Goal: Check status: Check status

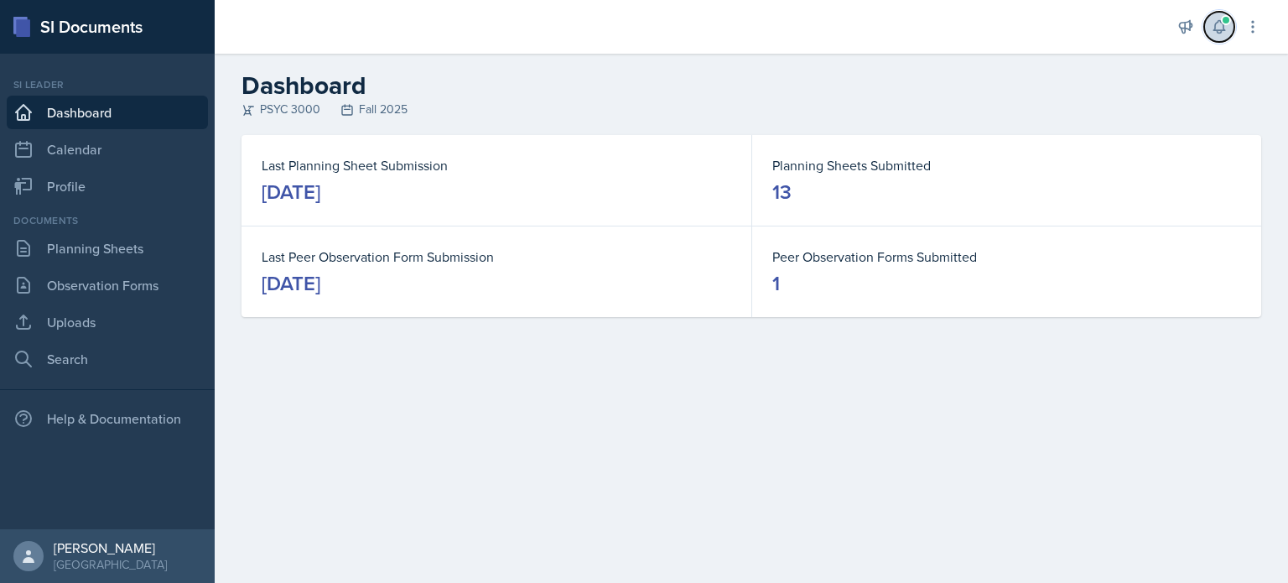
click at [1213, 29] on icon at bounding box center [1219, 26] width 17 height 17
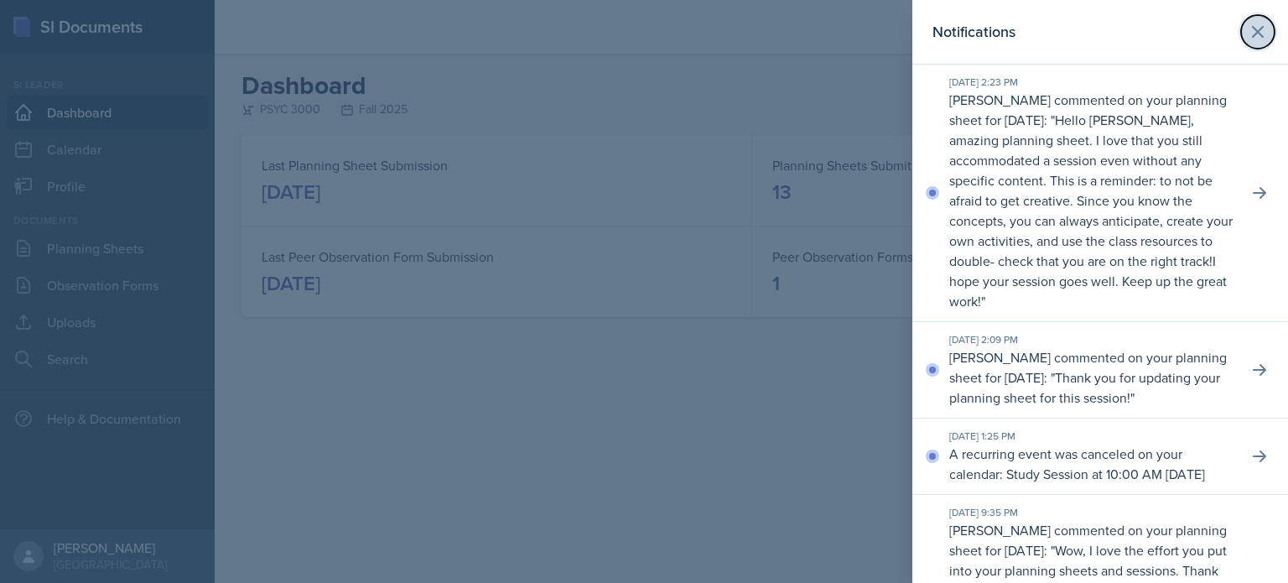
click at [1266, 26] on icon at bounding box center [1258, 32] width 20 height 20
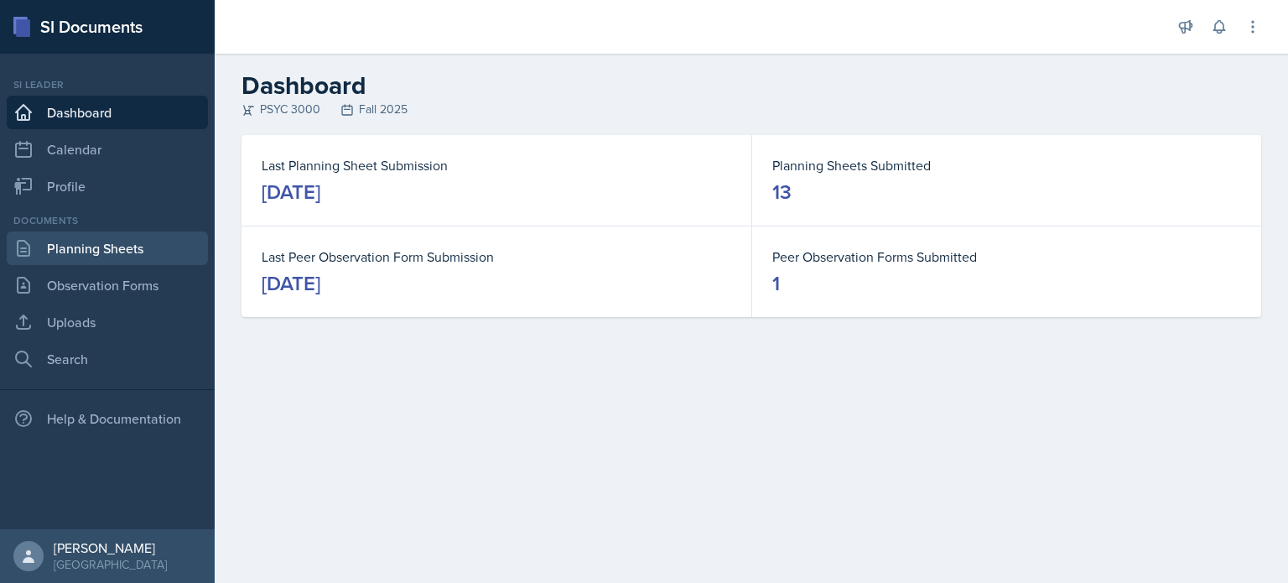
click at [124, 252] on link "Planning Sheets" at bounding box center [107, 248] width 201 height 34
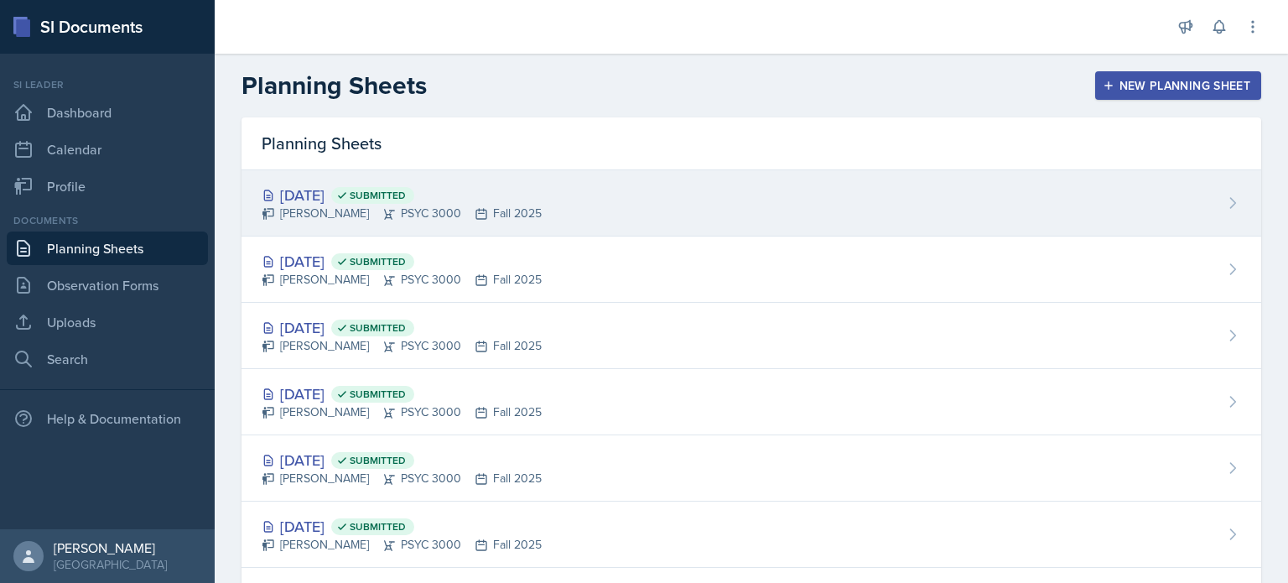
click at [607, 197] on div "[DATE] Submitted [PERSON_NAME] PSYC 3000 Fall 2025" at bounding box center [750, 203] width 1019 height 66
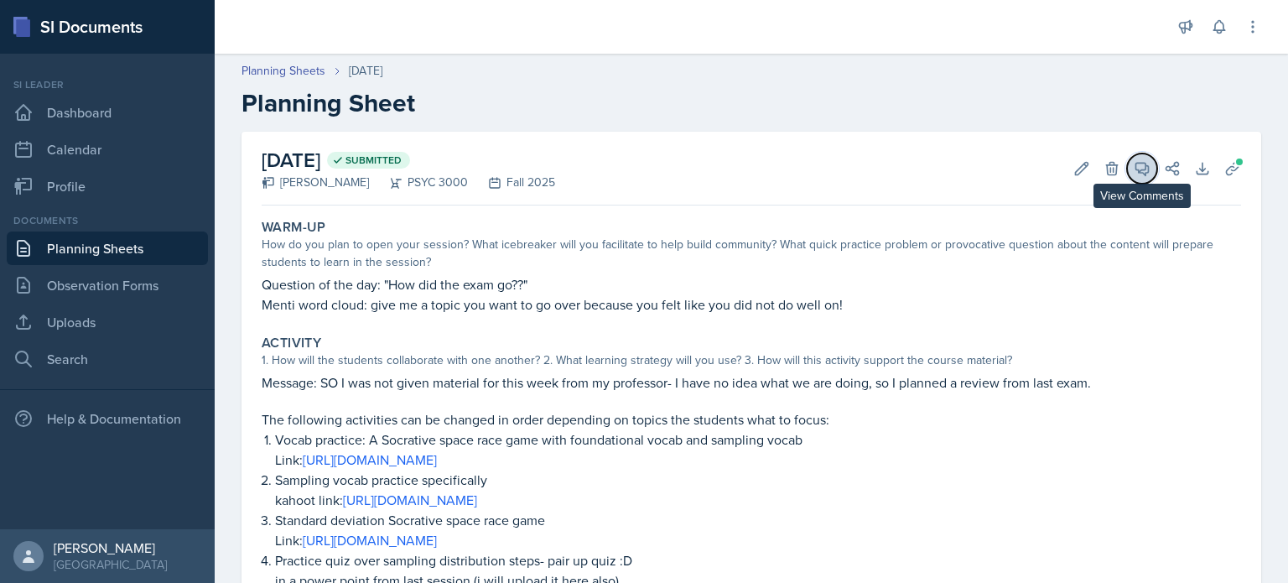
click at [1144, 172] on icon at bounding box center [1142, 168] width 17 height 17
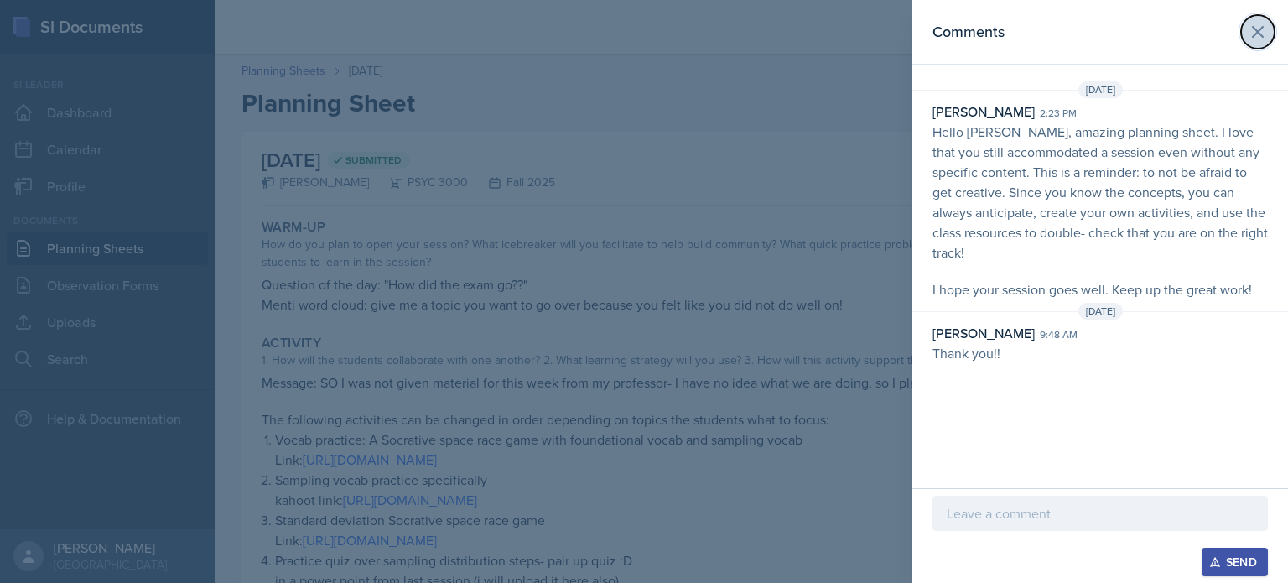
click at [1264, 32] on icon at bounding box center [1258, 32] width 20 height 20
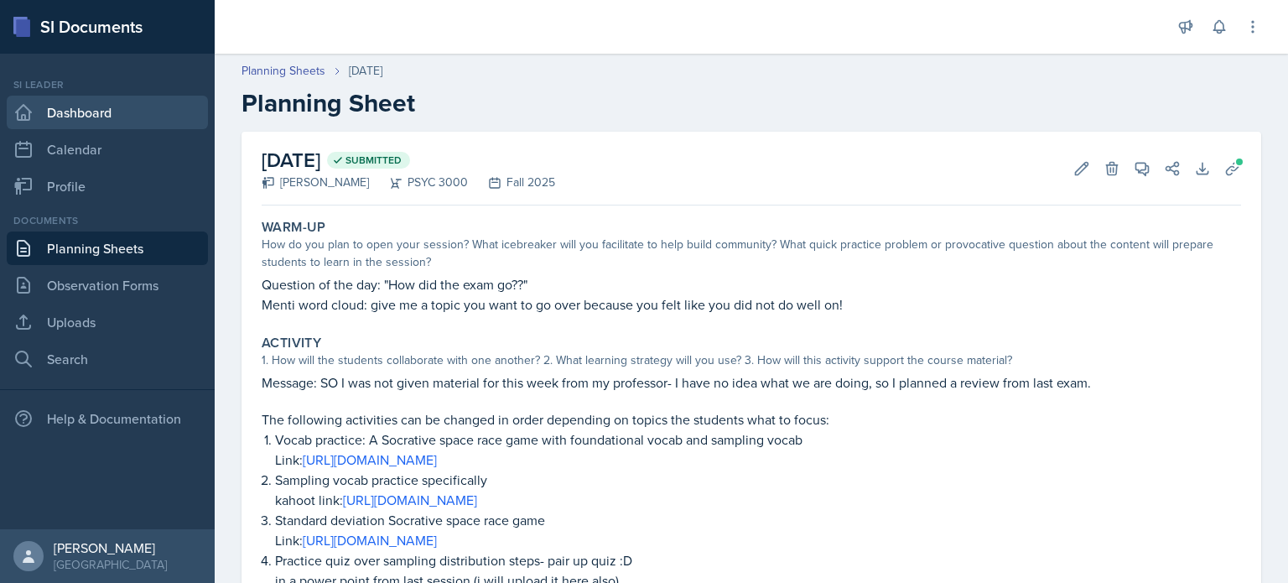
click at [75, 111] on link "Dashboard" at bounding box center [107, 113] width 201 height 34
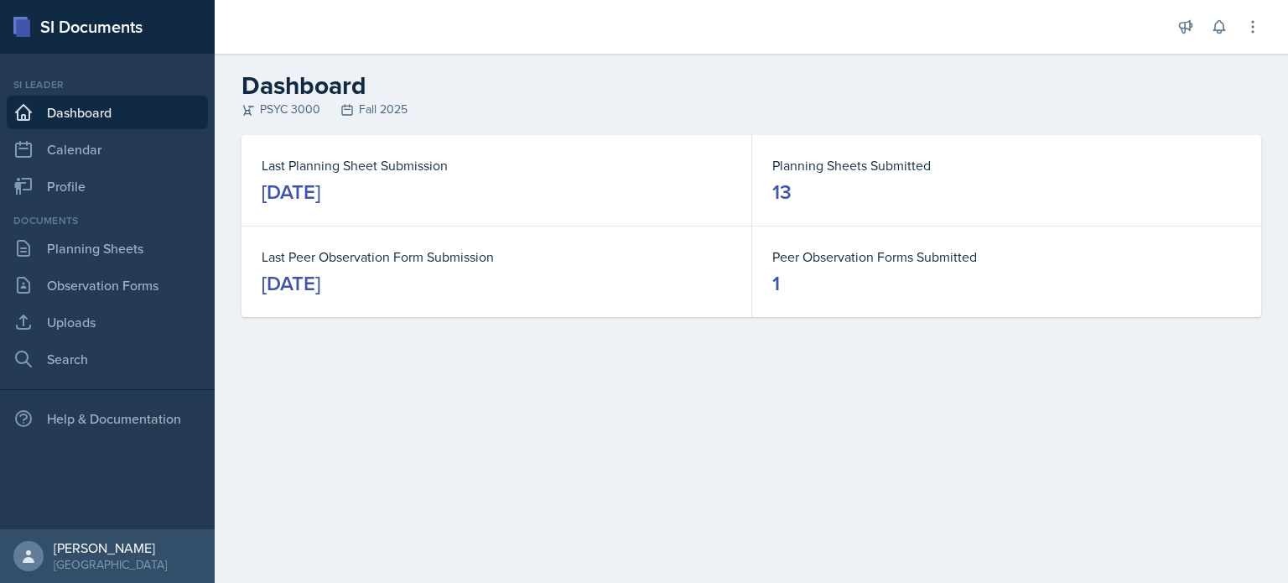
click at [853, 475] on main "Dashboard PSYC 3000 Fall 2025 Last Planning Sheet Submission [DATE] Planning Sh…" at bounding box center [751, 318] width 1073 height 529
